Goal: Task Accomplishment & Management: Manage account settings

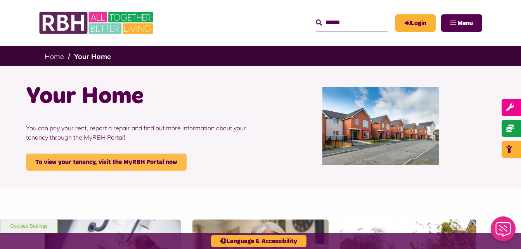
click at [118, 158] on link "To view your tenancy, visit the MyRBH Portal now" at bounding box center [106, 162] width 161 height 17
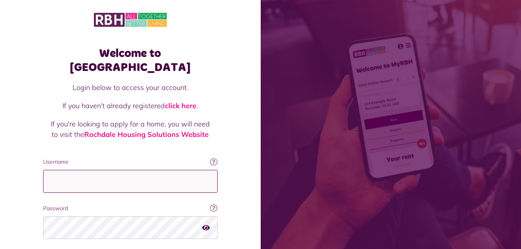
drag, startPoint x: 0, startPoint y: 0, endPoint x: 118, endPoint y: 158, distance: 196.8
click at [118, 170] on input "Username" at bounding box center [130, 181] width 175 height 23
type input "**********"
